Goal: Task Accomplishment & Management: Manage account settings

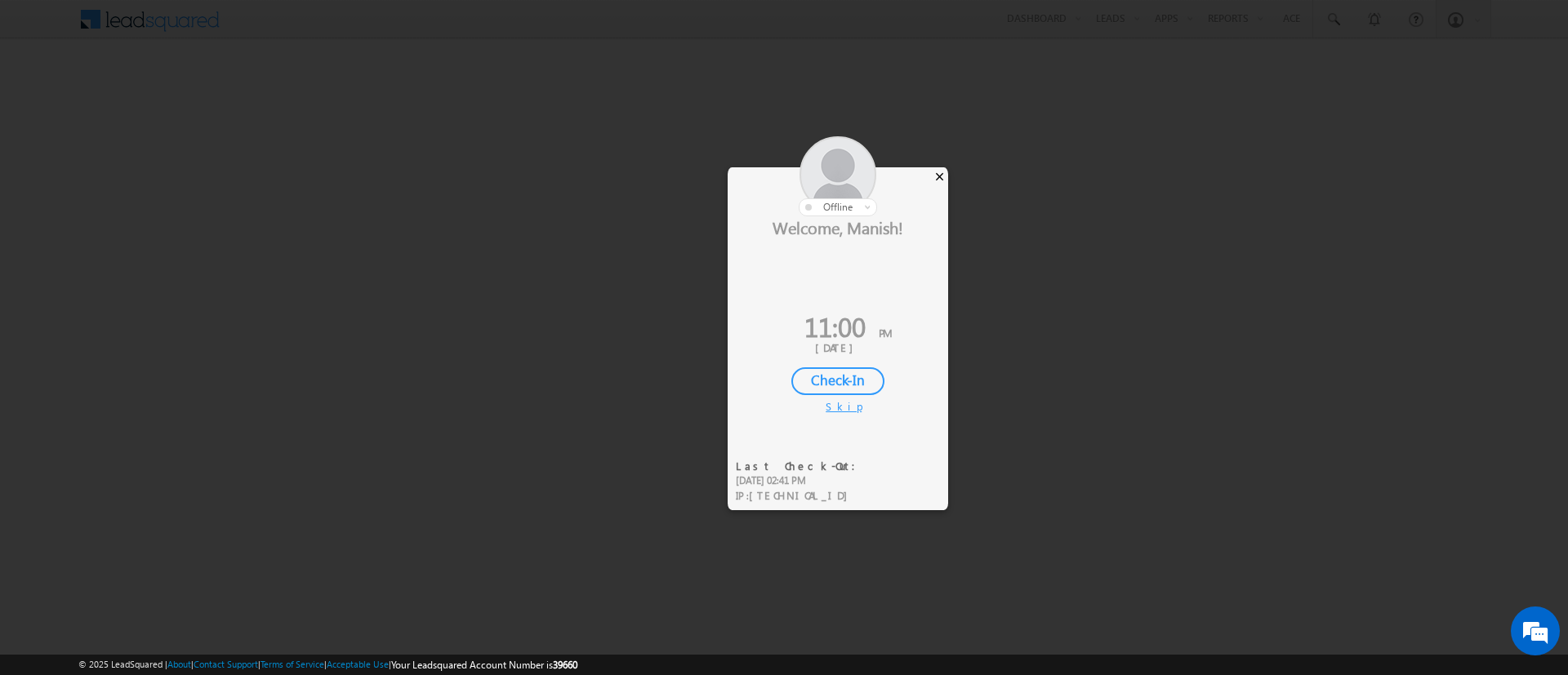
click at [942, 171] on div "×" at bounding box center [939, 176] width 17 height 18
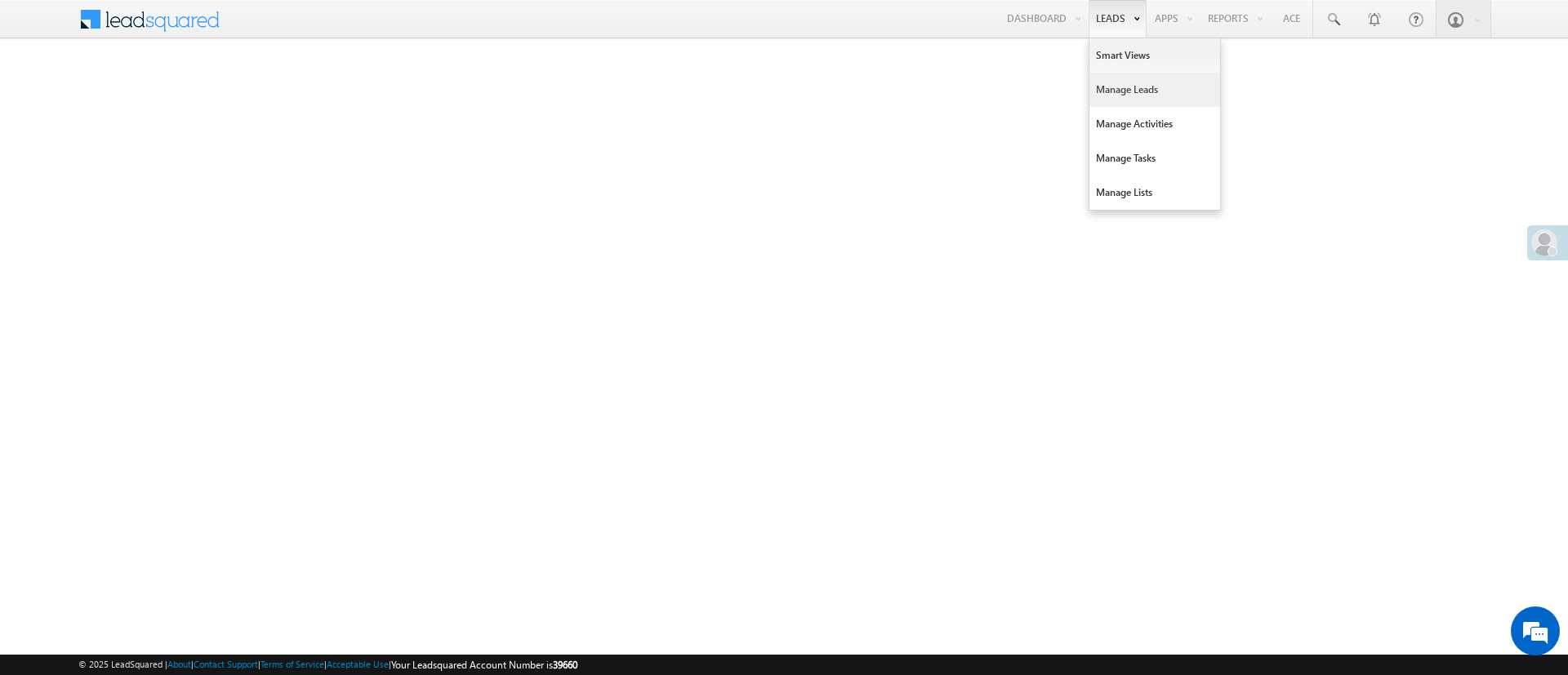
click at [1045, 94] on link "Manage Leads" at bounding box center [1155, 90] width 131 height 35
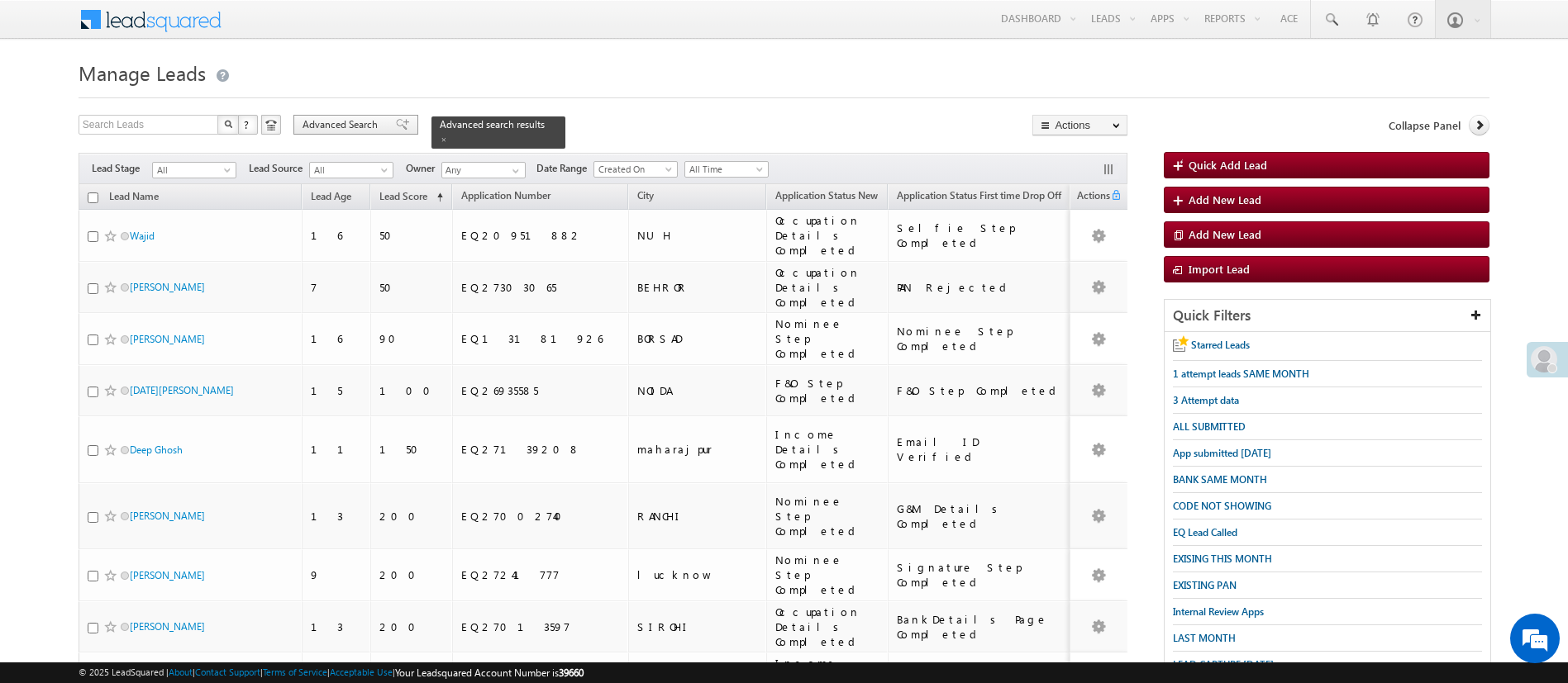
click at [367, 127] on span "Advanced Search" at bounding box center [342, 125] width 80 height 15
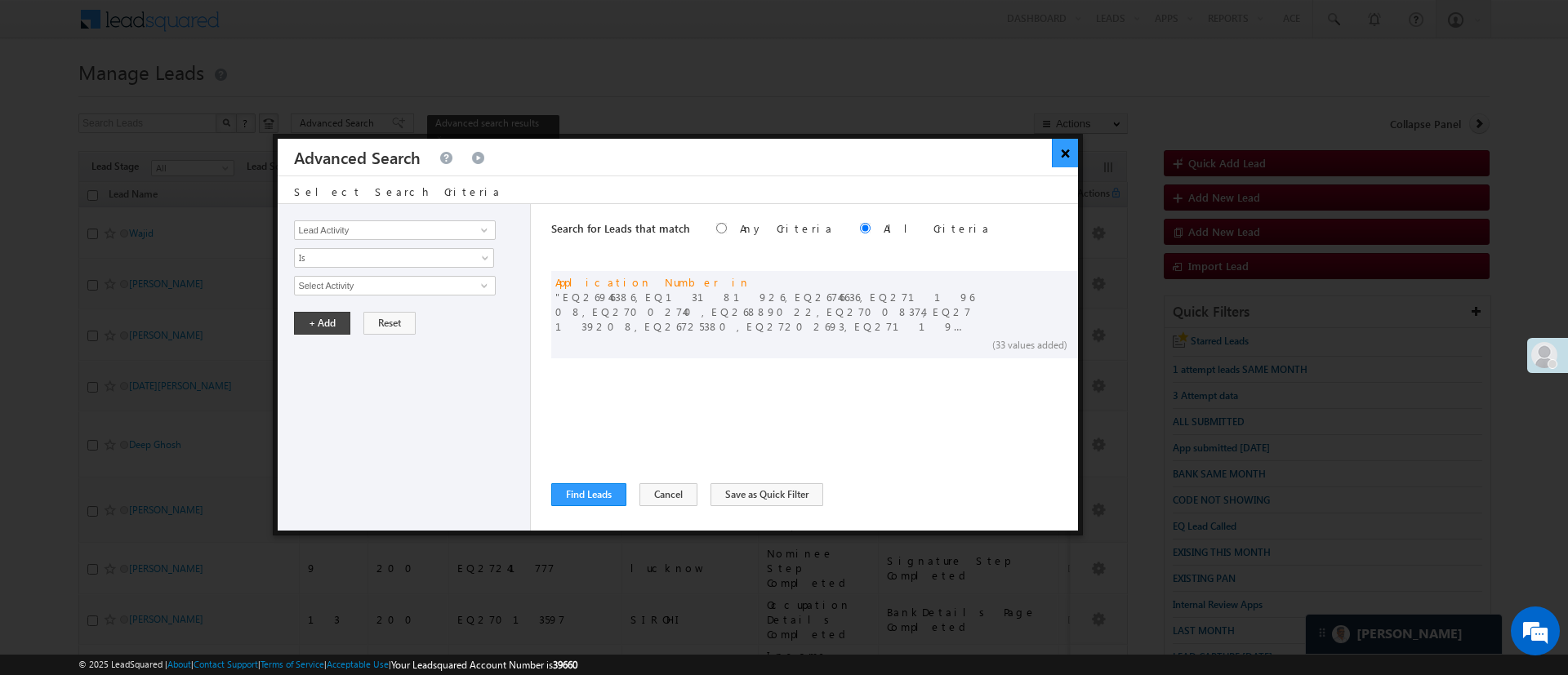
click at [1054, 161] on button "×" at bounding box center [1066, 153] width 27 height 28
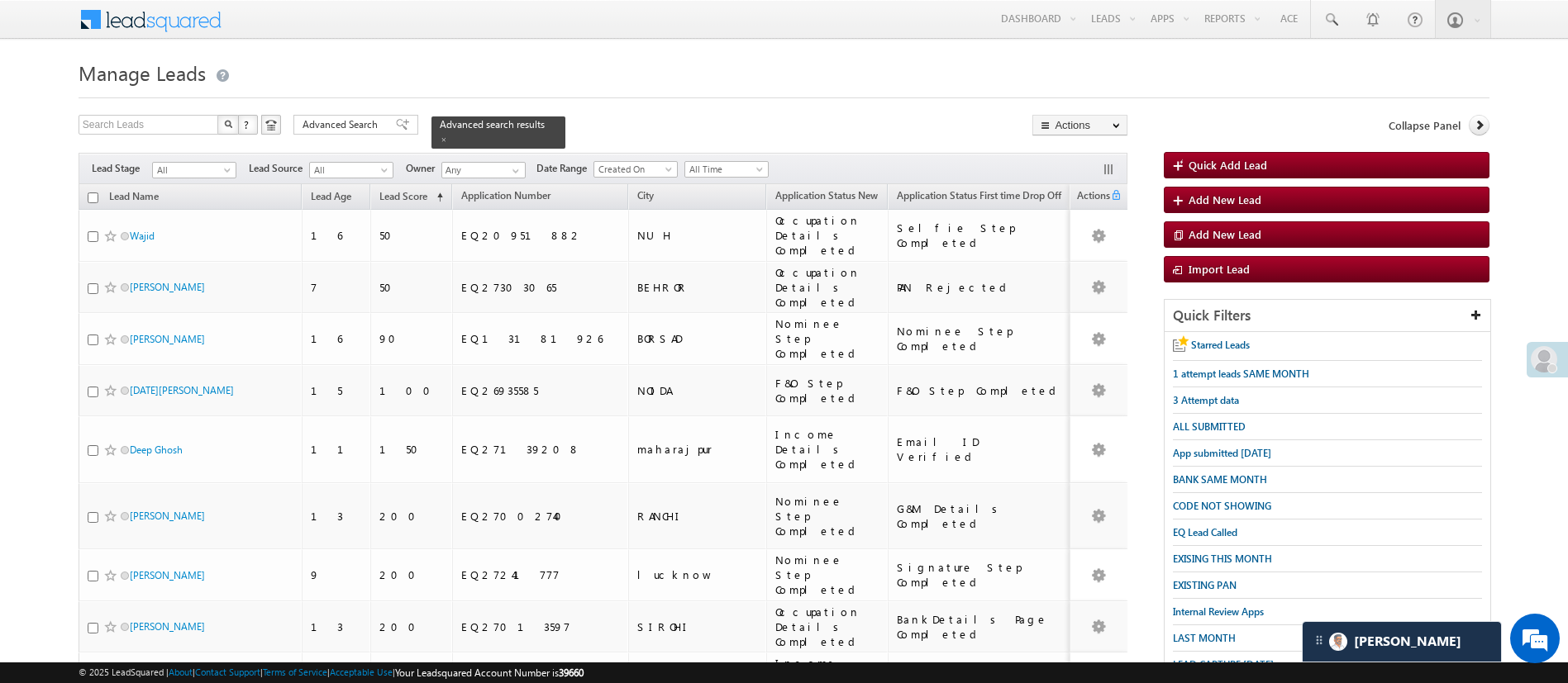
click at [92, 192] on input "checkbox" at bounding box center [93, 198] width 11 height 11
checkbox input "true"
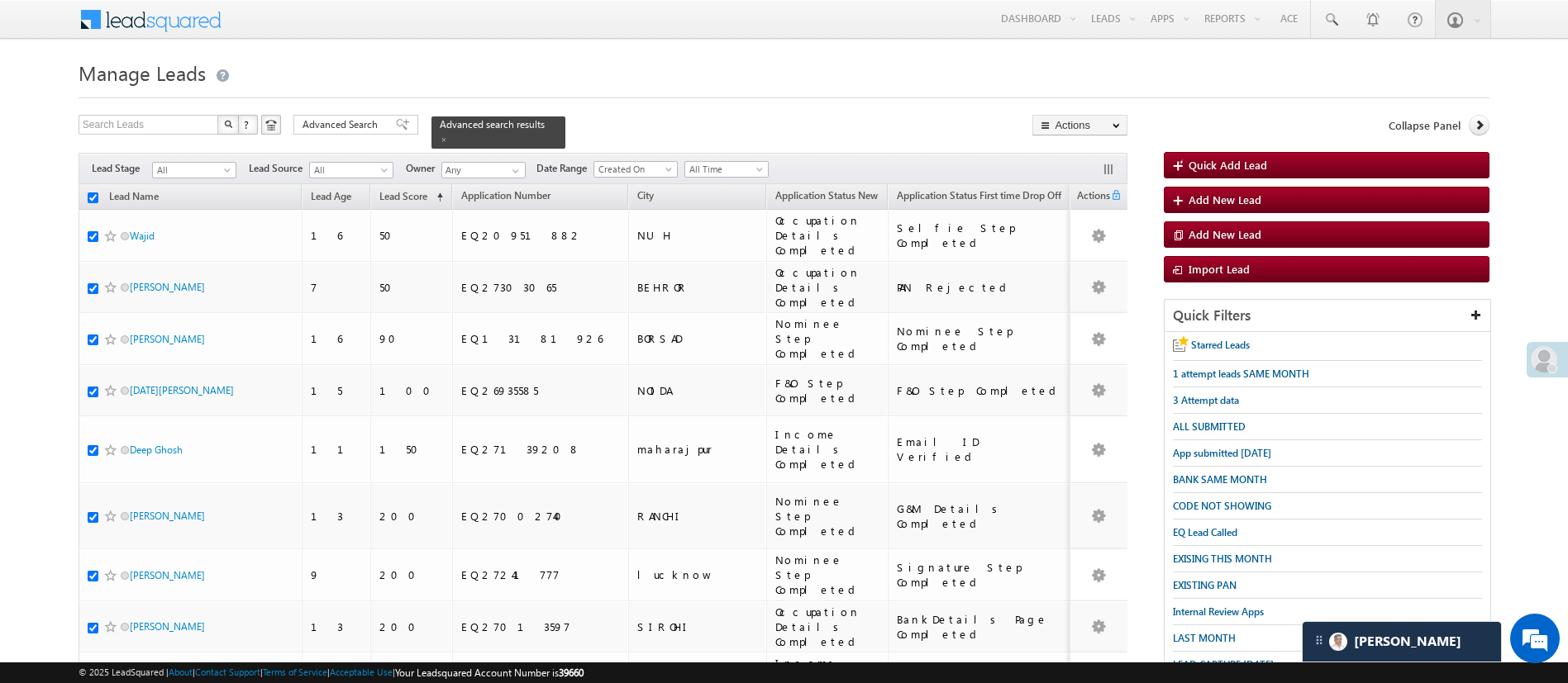
checkbox input "true"
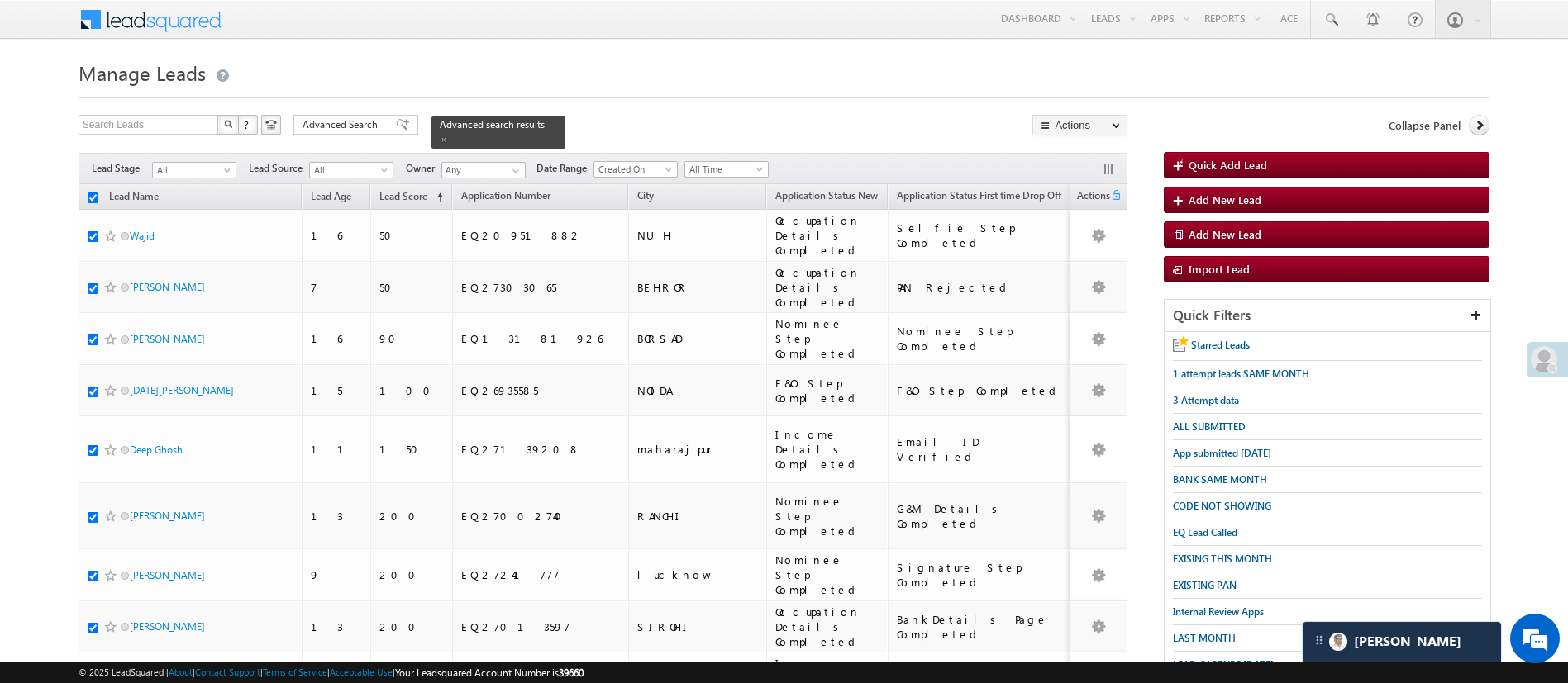
checkbox input "true"
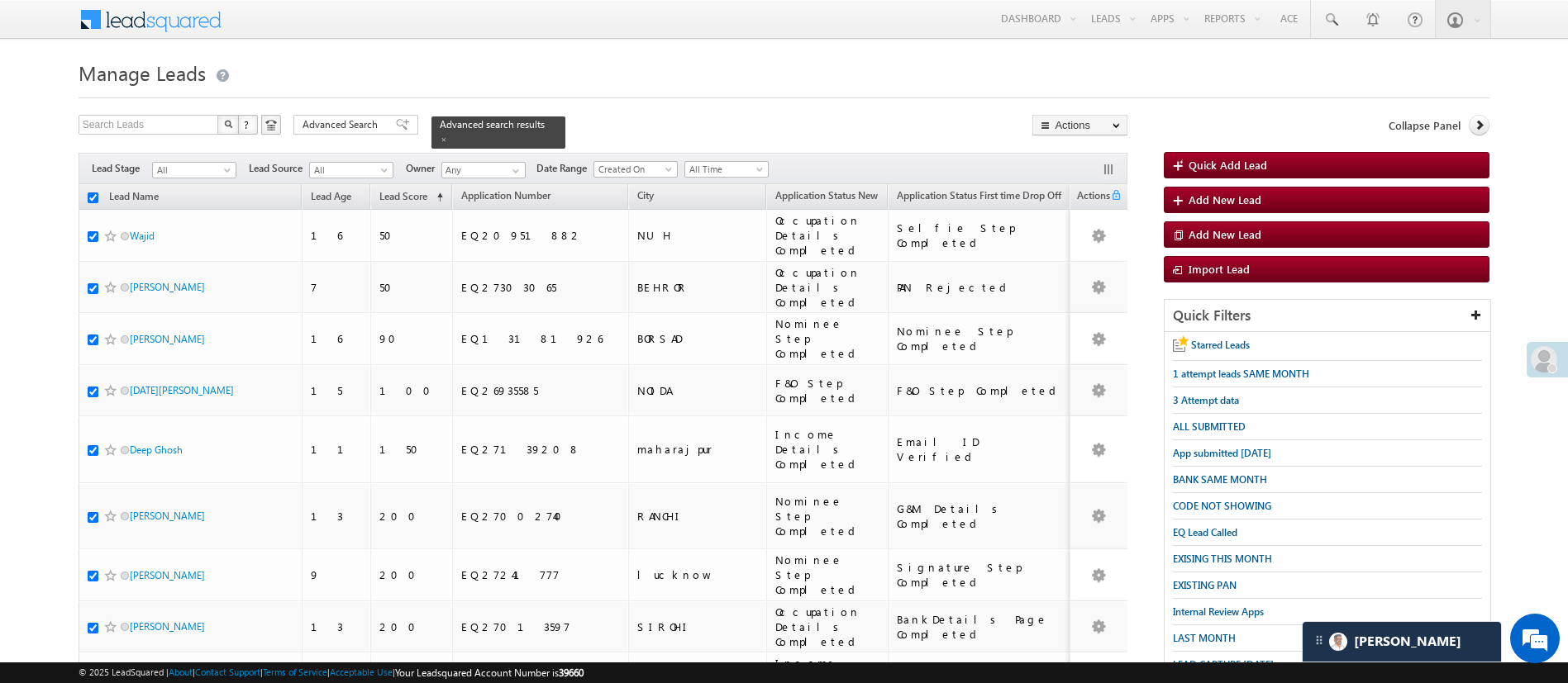
checkbox input "true"
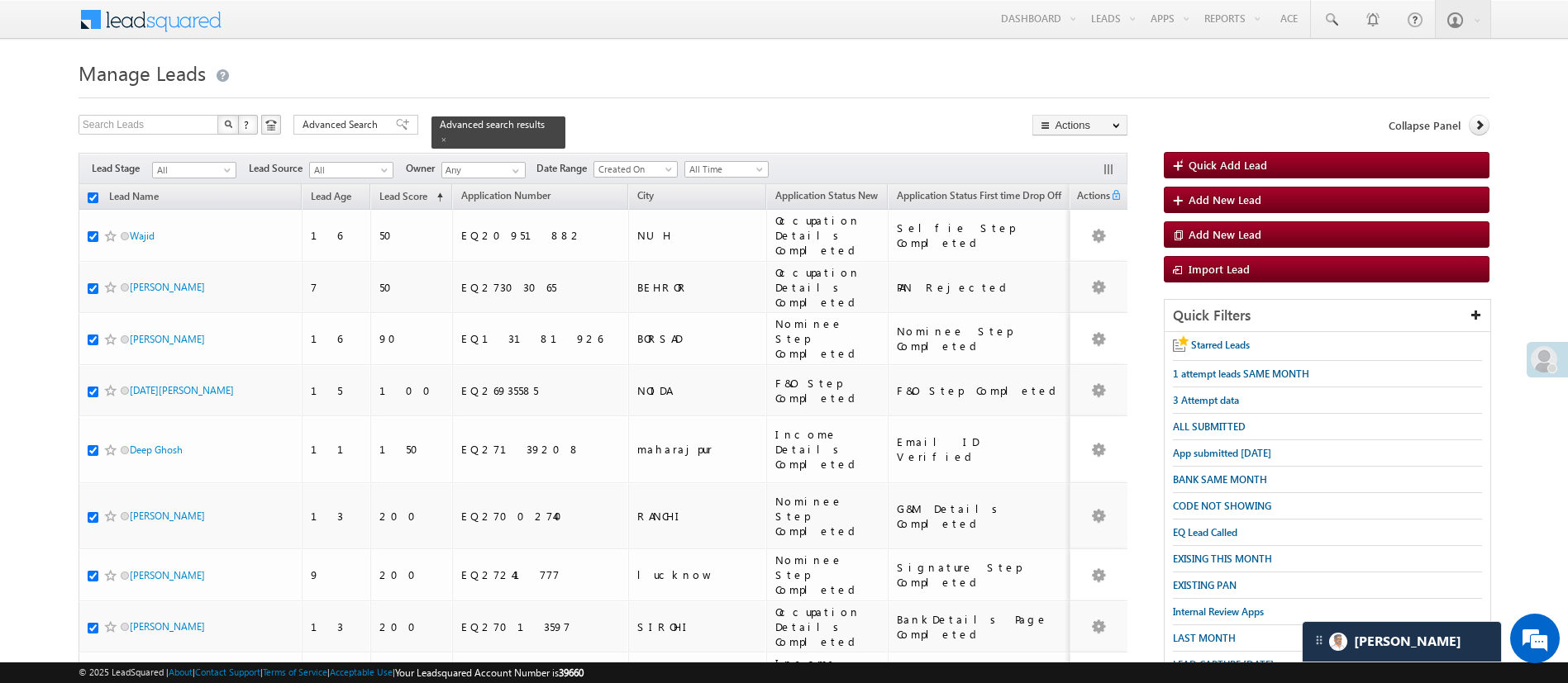
checkbox input "true"
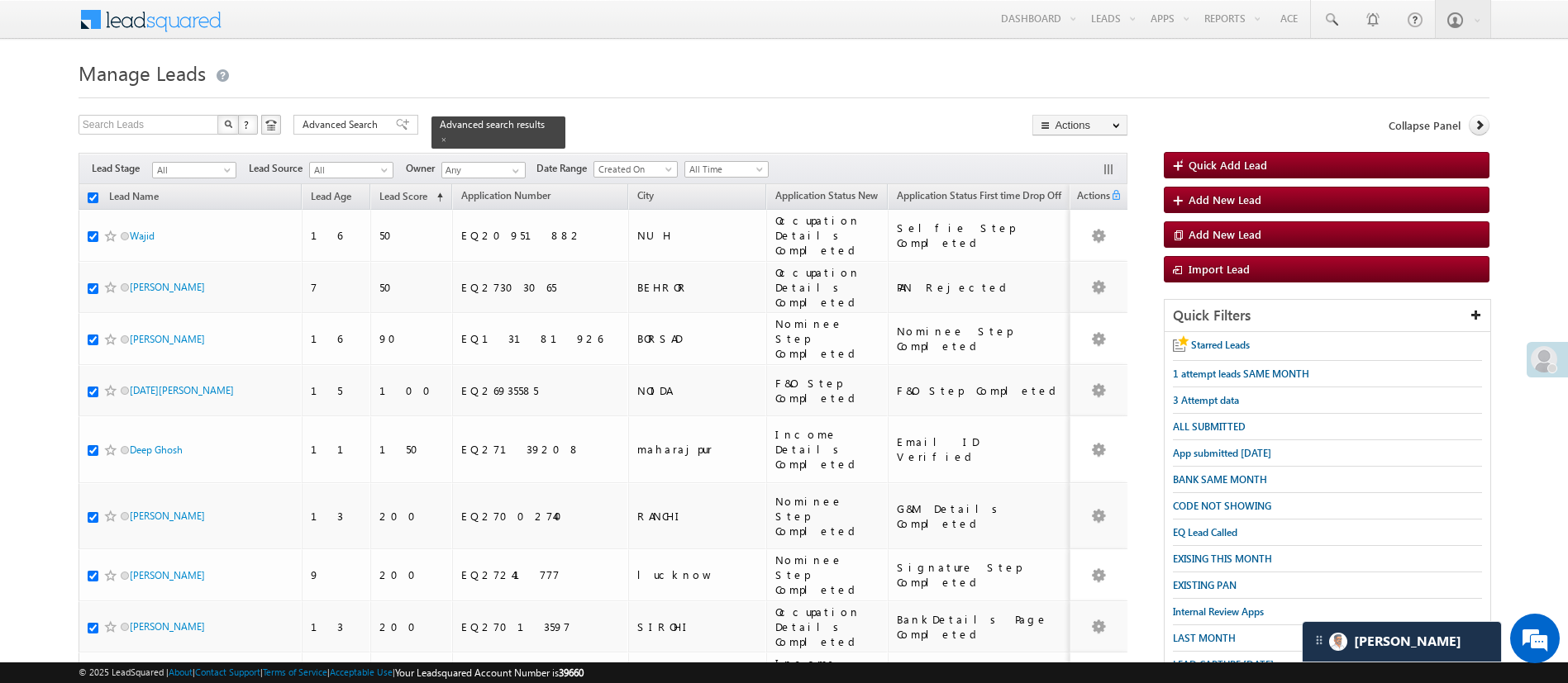
checkbox input "true"
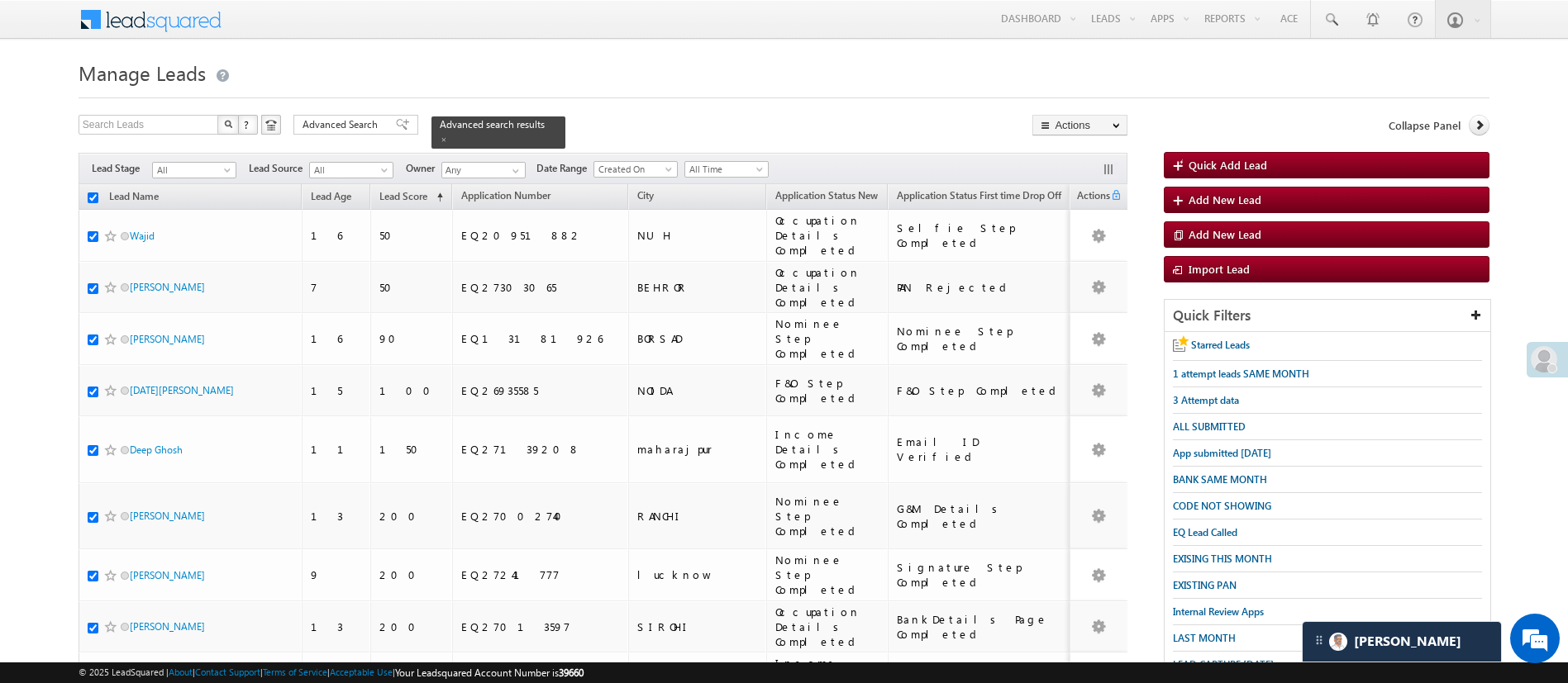
checkbox input "true"
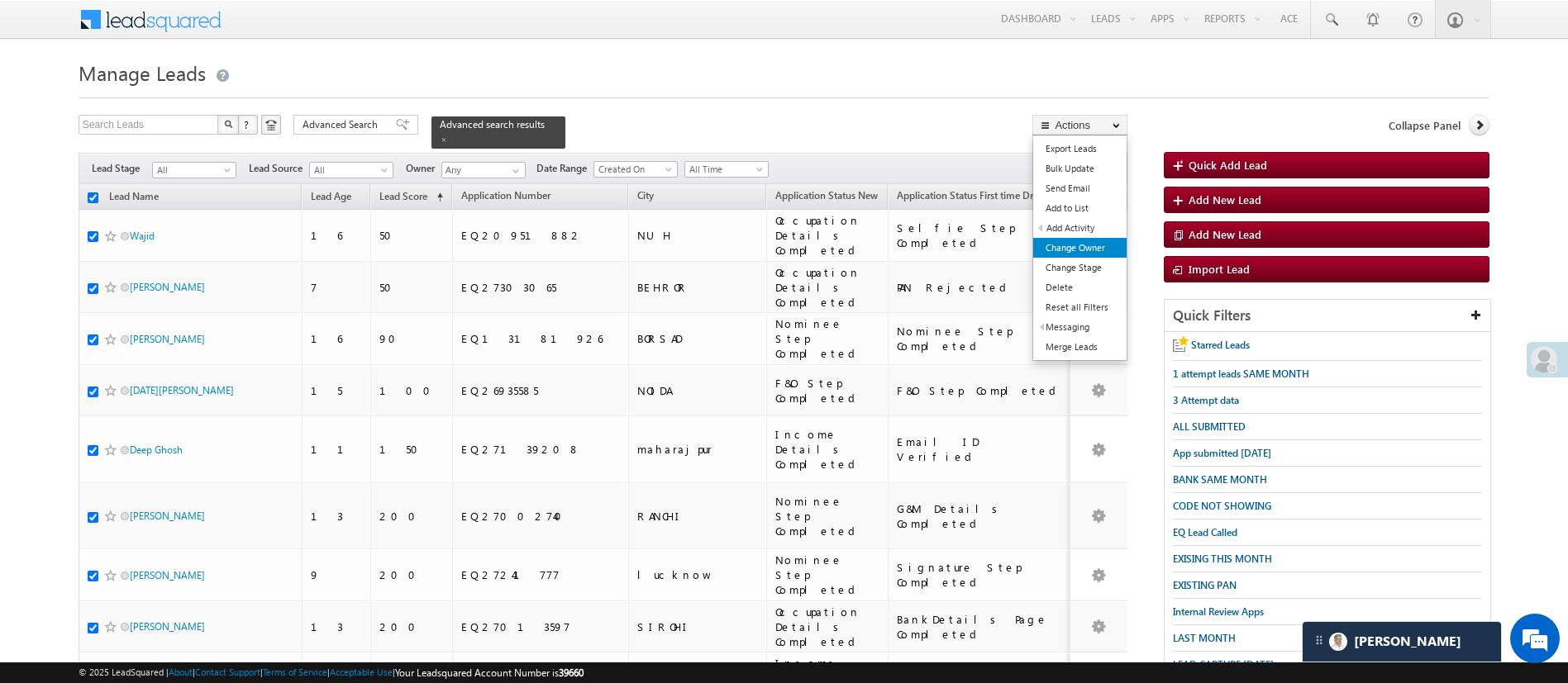
click at [1100, 242] on link "Change Owner" at bounding box center [1081, 248] width 94 height 20
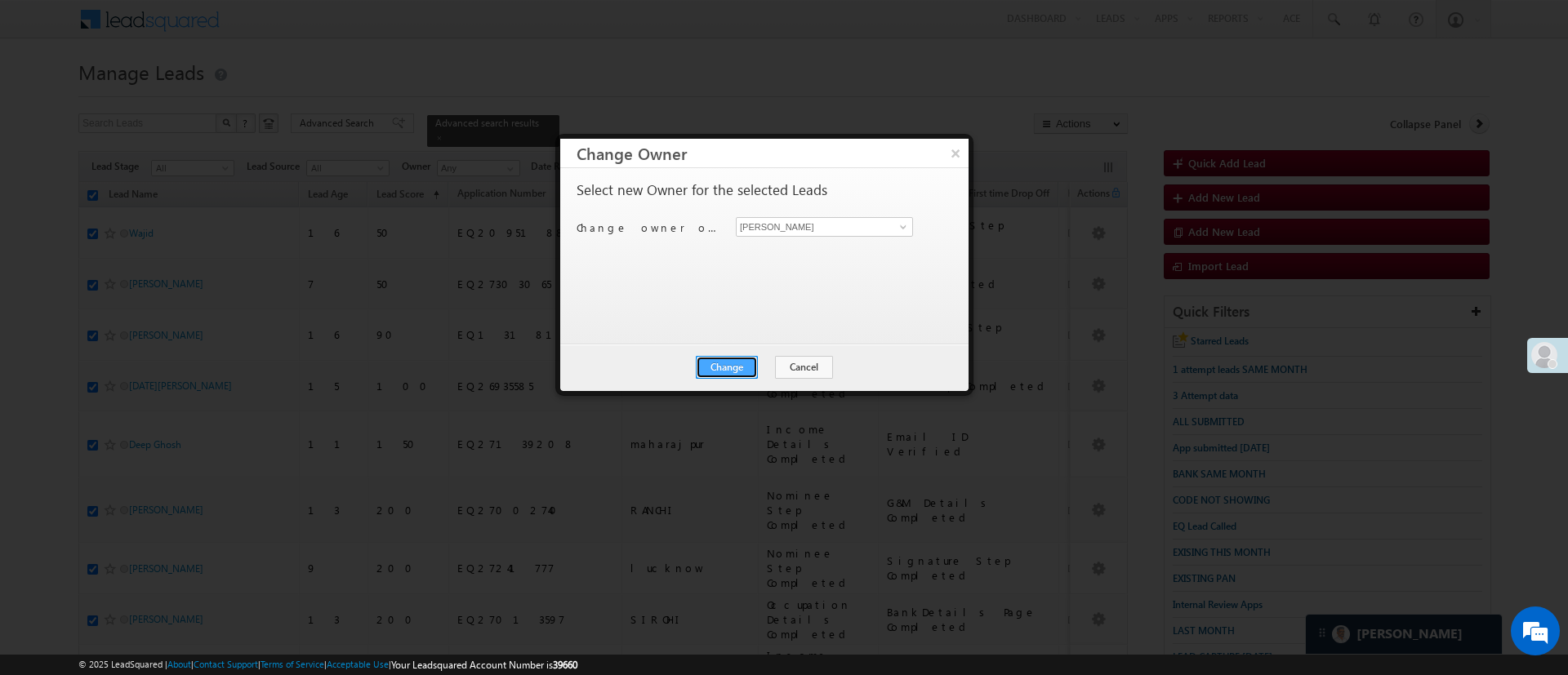
click at [729, 359] on button "Change" at bounding box center [727, 367] width 62 height 23
click at [761, 367] on button "Close" at bounding box center [767, 367] width 53 height 23
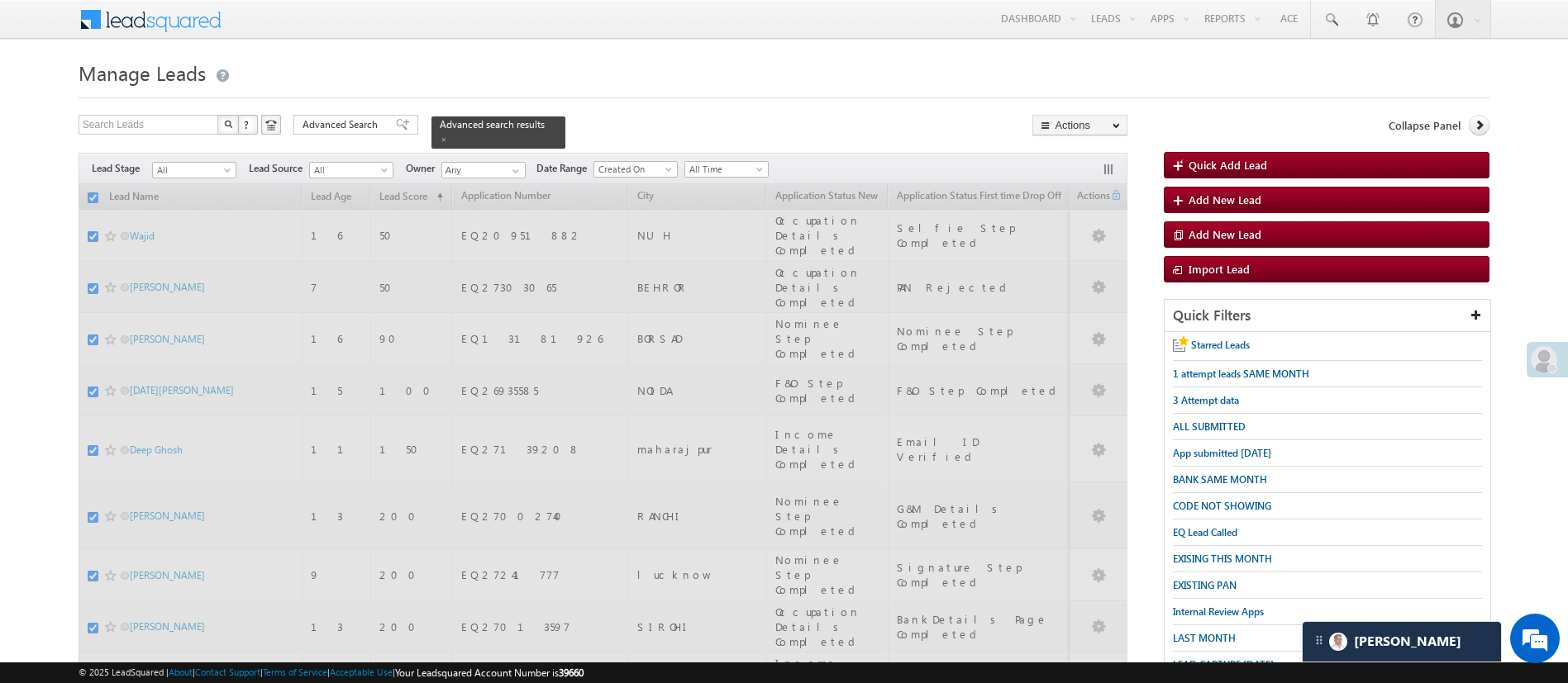
checkbox input "false"
